Goal: Book appointment/travel/reservation

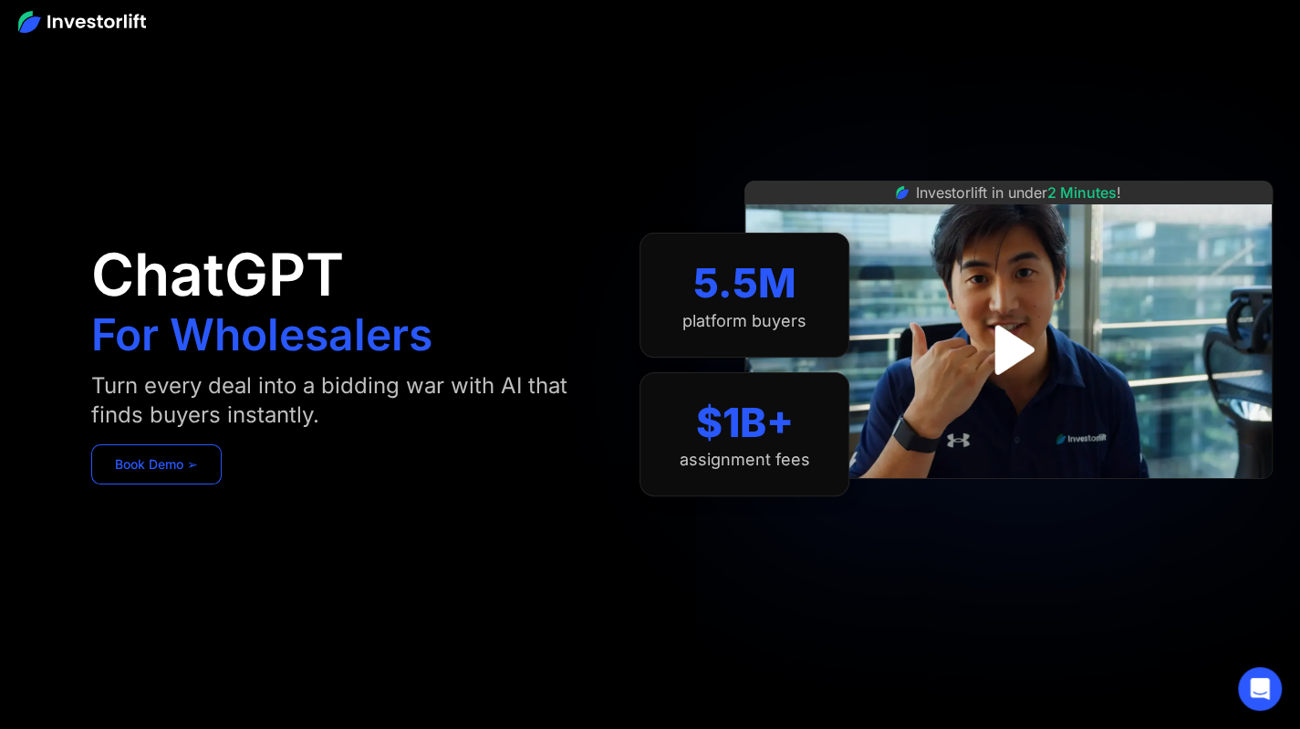
click at [220, 471] on link "Book Demo ➢" at bounding box center [156, 464] width 130 height 40
